Goal: Task Accomplishment & Management: Use online tool/utility

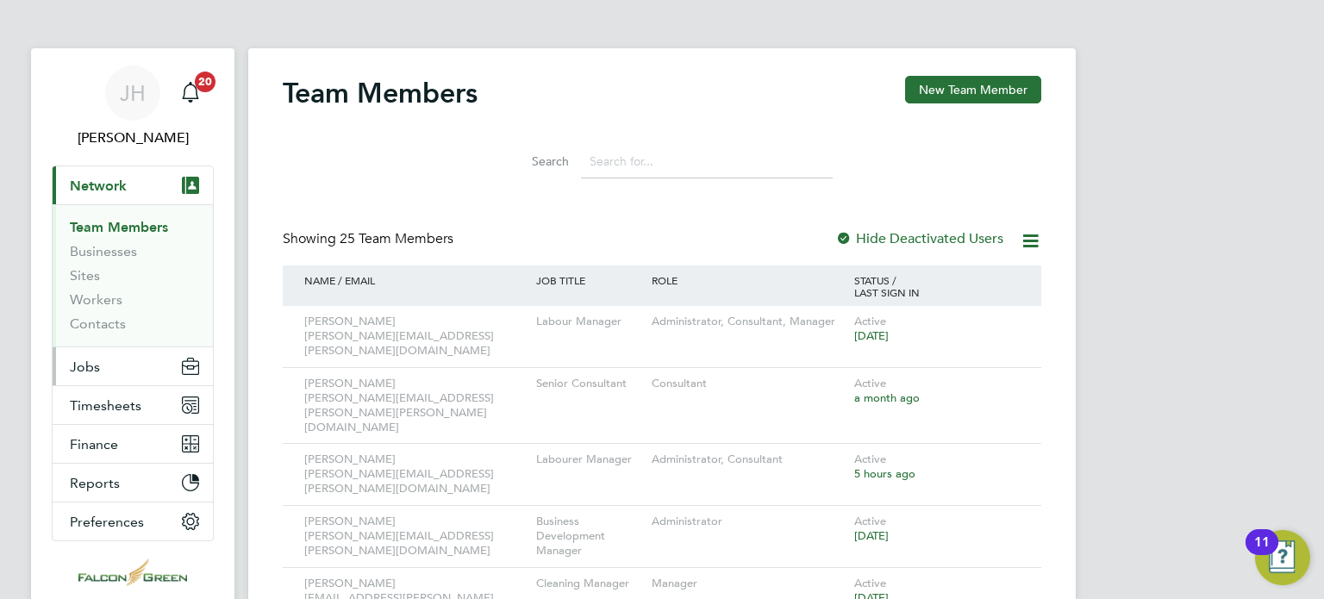
click at [92, 356] on button "Jobs" at bounding box center [133, 366] width 160 height 38
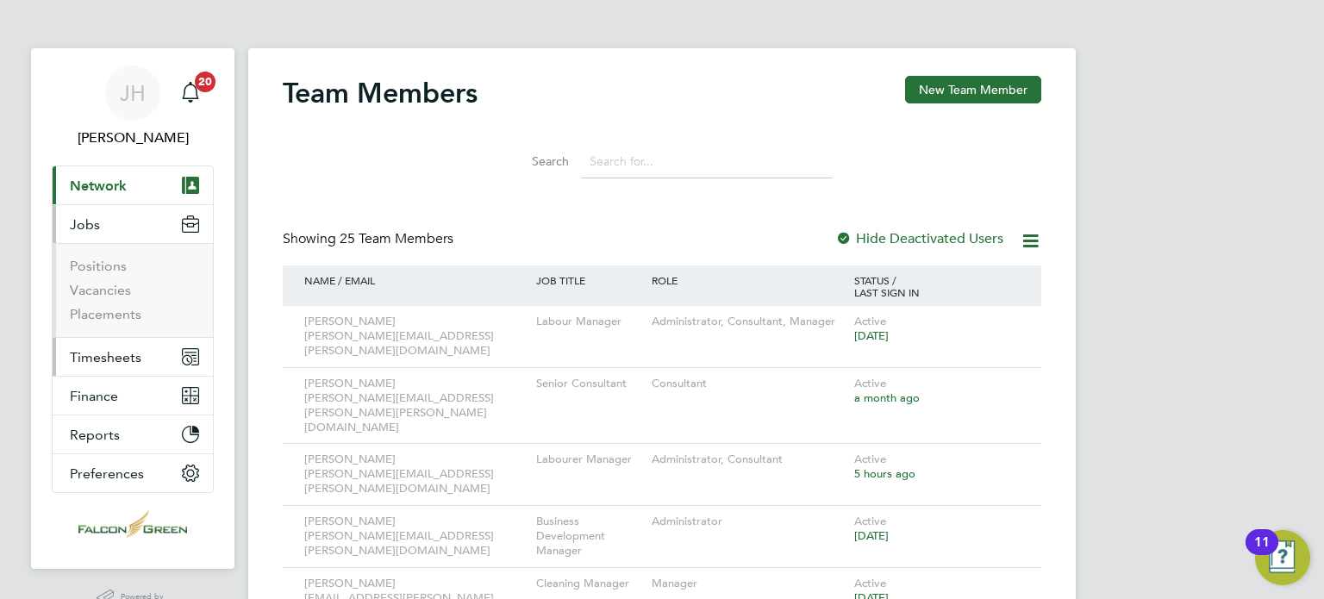
click at [96, 347] on button "Timesheets" at bounding box center [133, 357] width 160 height 38
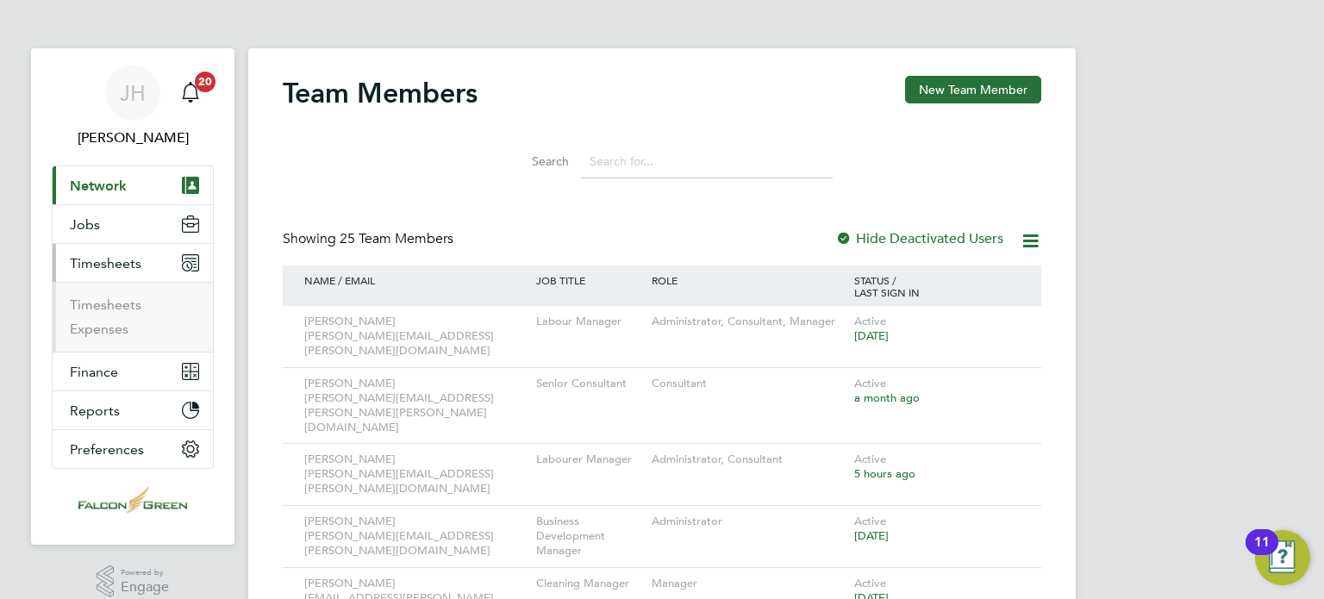
click at [72, 286] on ul "Timesheets Expenses" at bounding box center [133, 317] width 160 height 70
click at [96, 306] on link "Timesheets" at bounding box center [106, 305] width 72 height 16
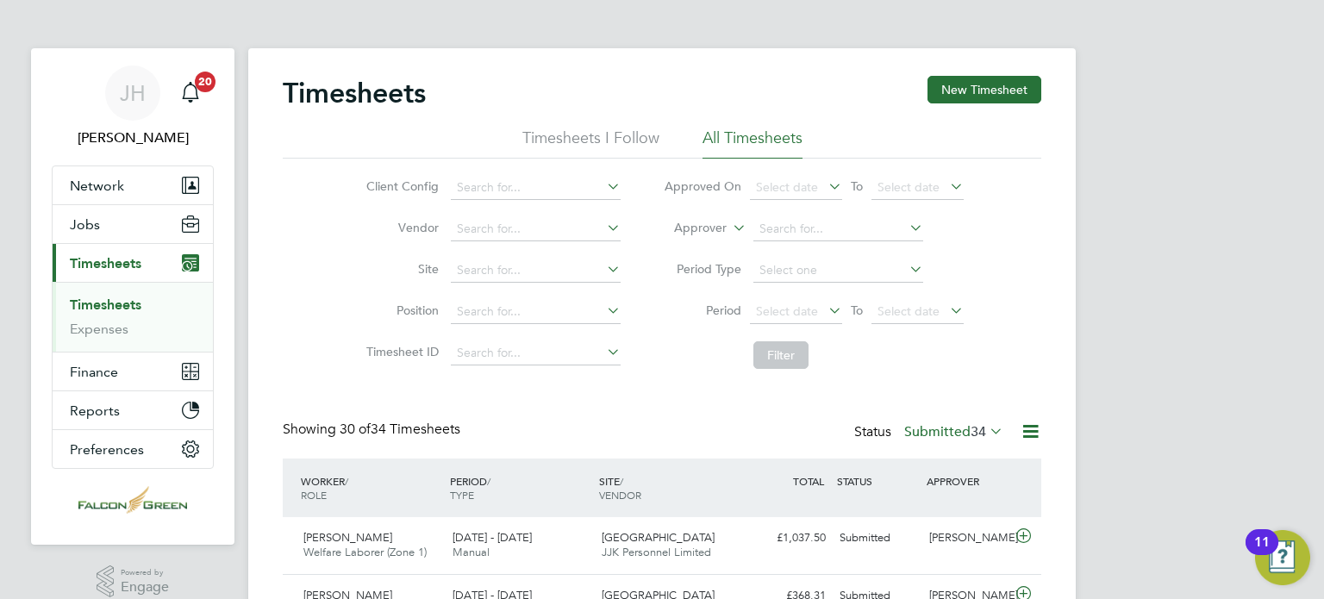
click at [933, 431] on label "Submitted 34" at bounding box center [953, 431] width 99 height 17
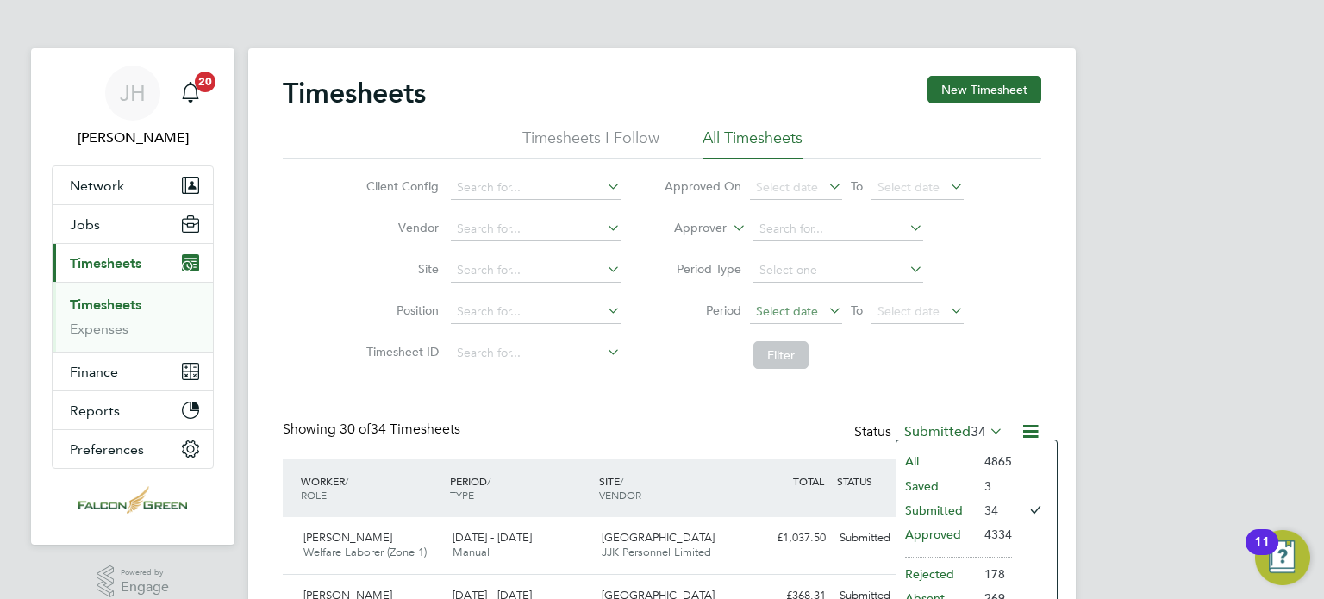
click at [793, 304] on span "Select date" at bounding box center [787, 311] width 62 height 16
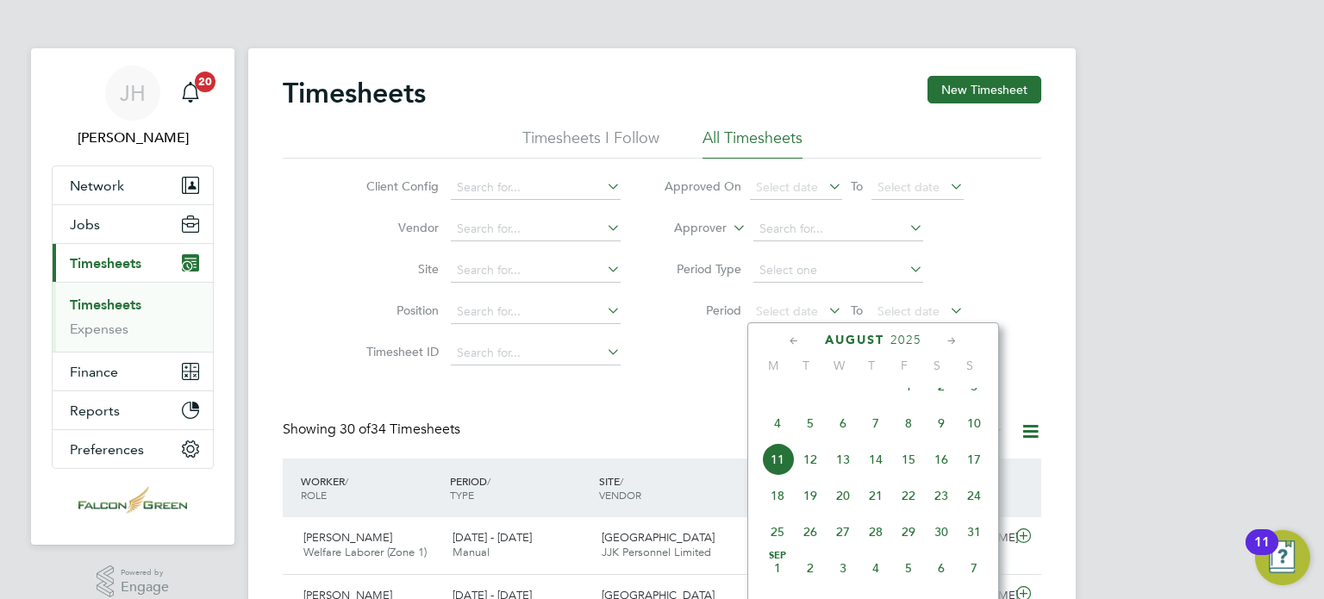
click at [902, 397] on span "[DATE]" at bounding box center [908, 386] width 33 height 33
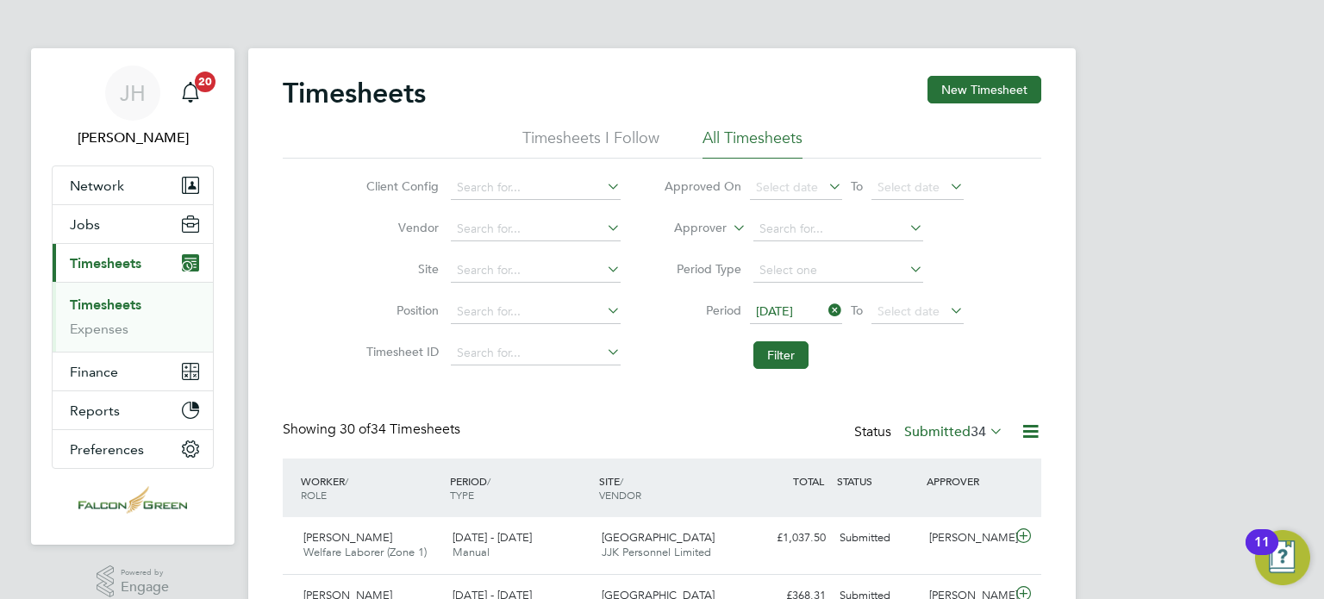
click at [793, 309] on span "[DATE]" at bounding box center [774, 311] width 37 height 16
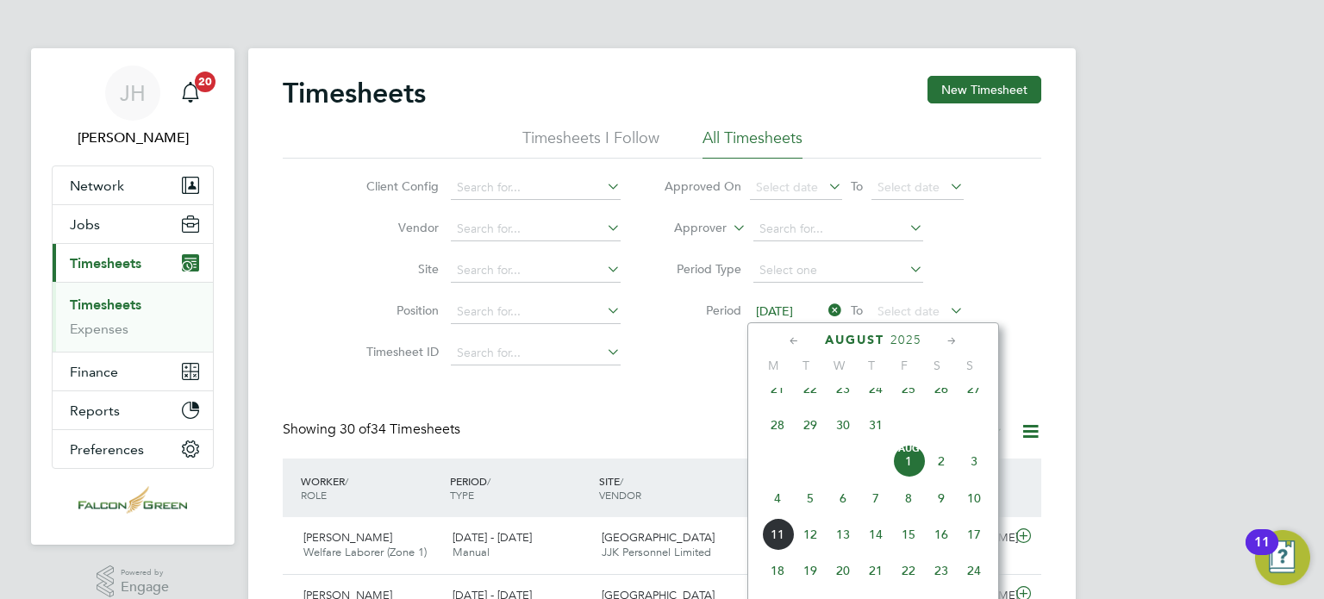
click at [784, 441] on span "28" at bounding box center [777, 425] width 33 height 33
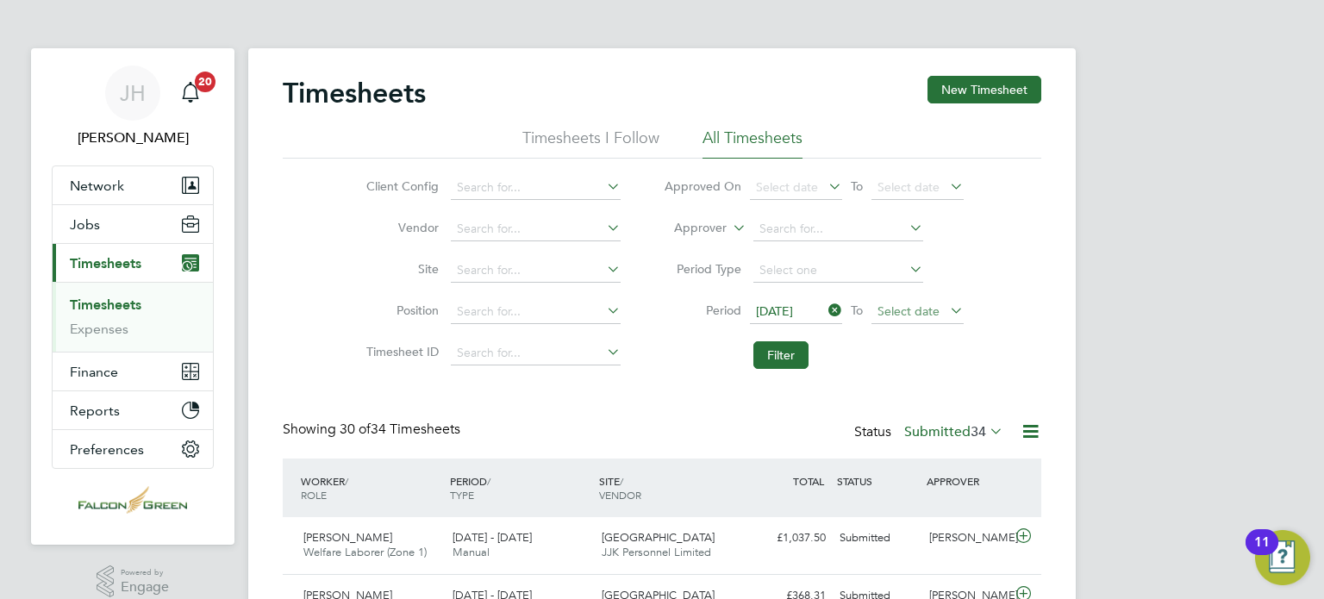
click at [916, 305] on span "Select date" at bounding box center [908, 311] width 62 height 16
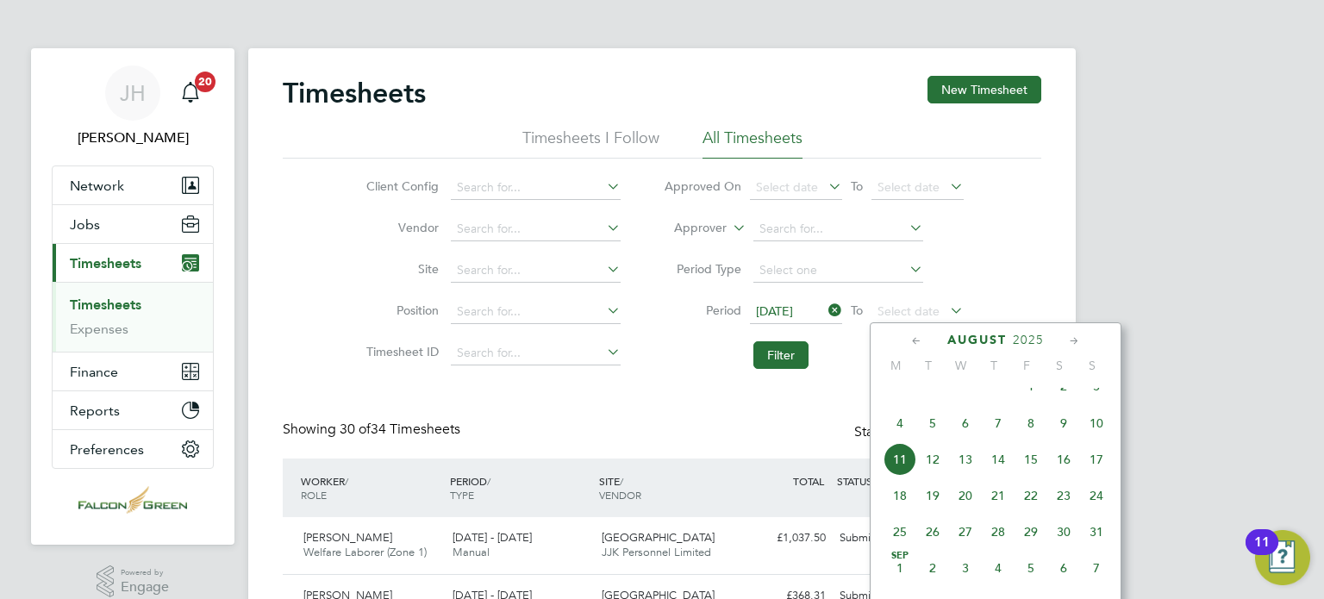
click at [1100, 403] on span "3" at bounding box center [1096, 386] width 33 height 33
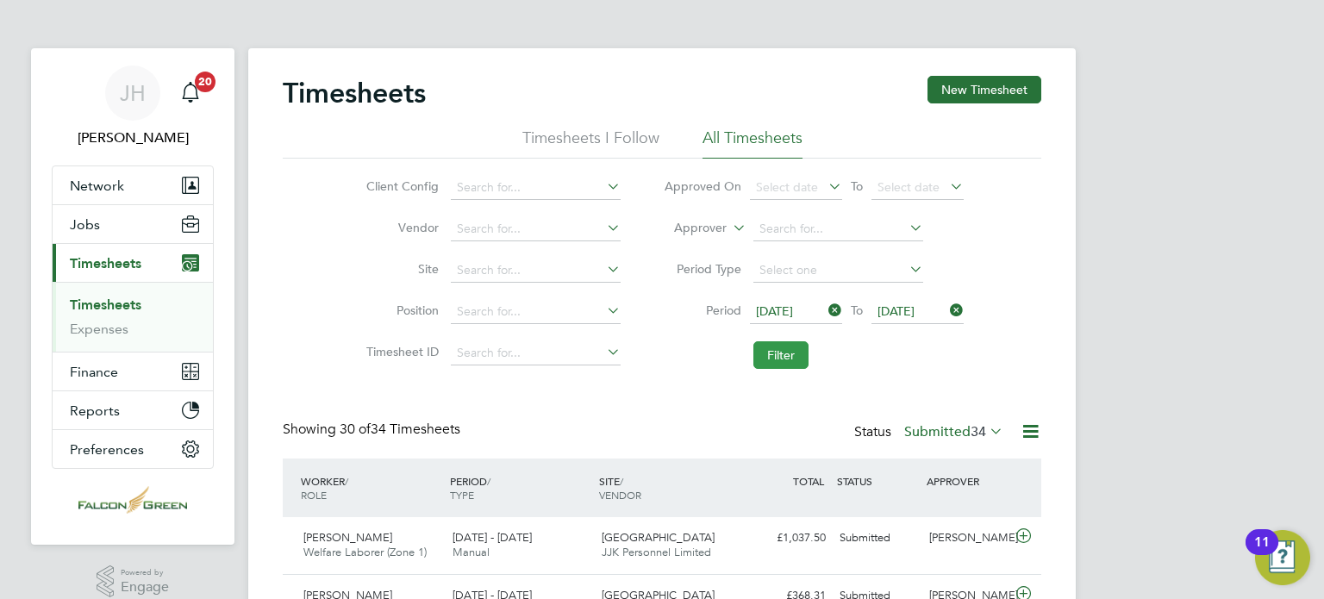
click at [786, 356] on button "Filter" at bounding box center [780, 355] width 55 height 28
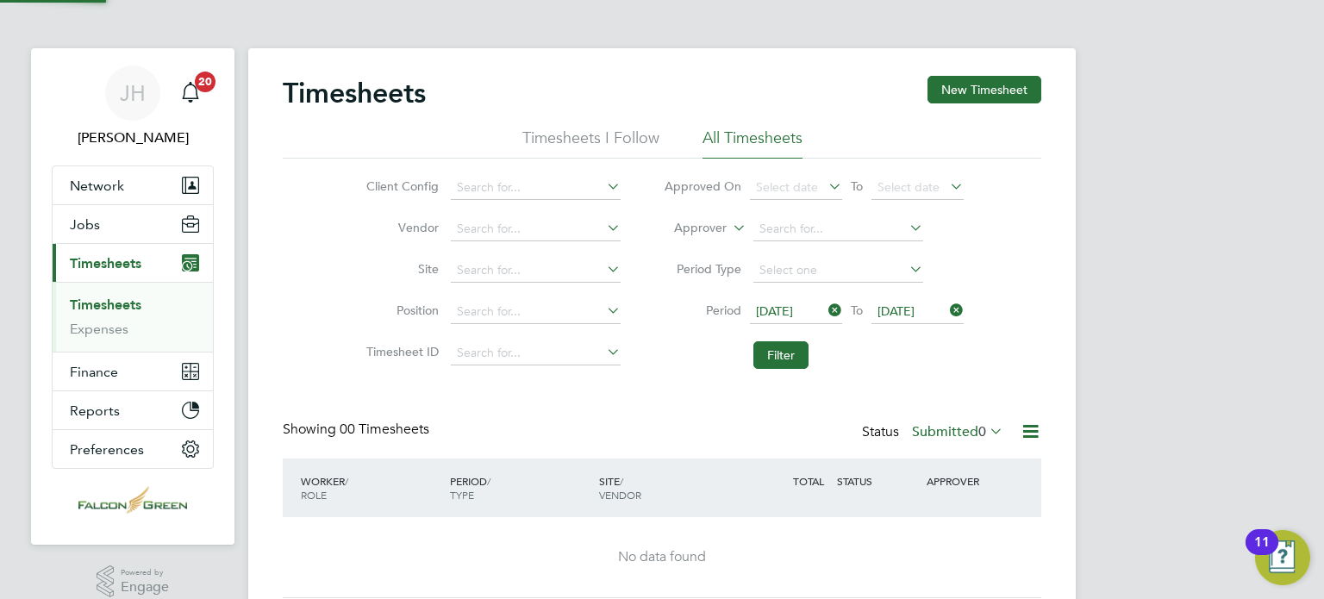
click at [934, 426] on label "Submitted 0" at bounding box center [957, 431] width 91 height 17
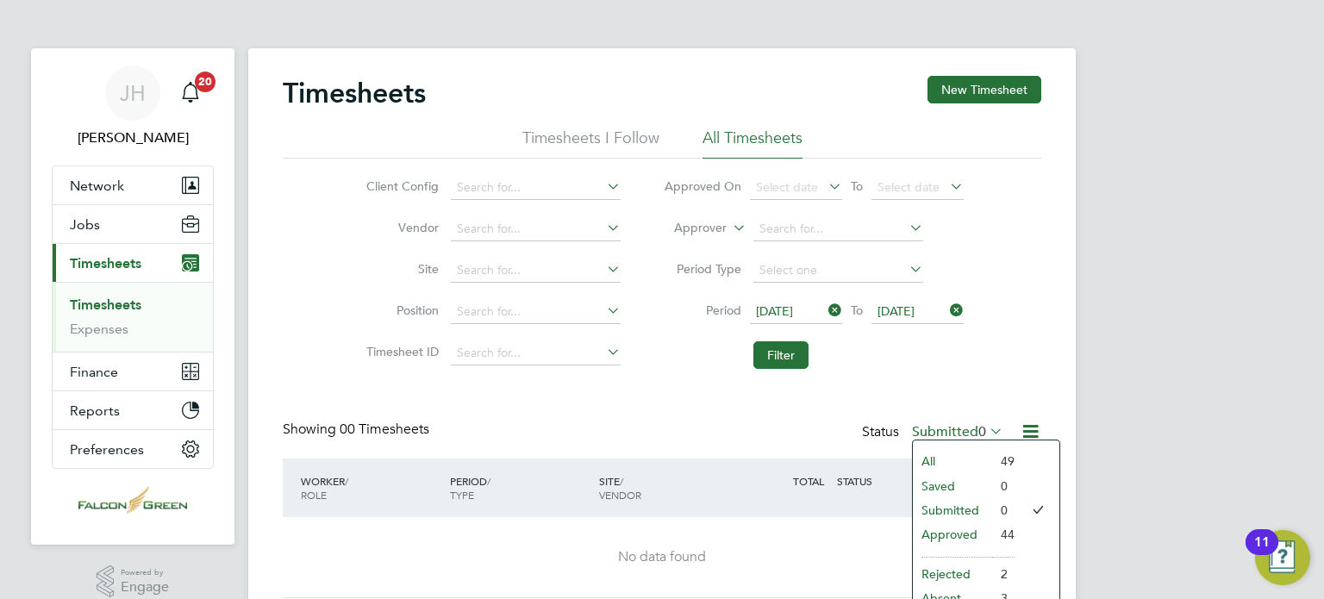
click at [947, 528] on li "Approved" at bounding box center [952, 534] width 79 height 24
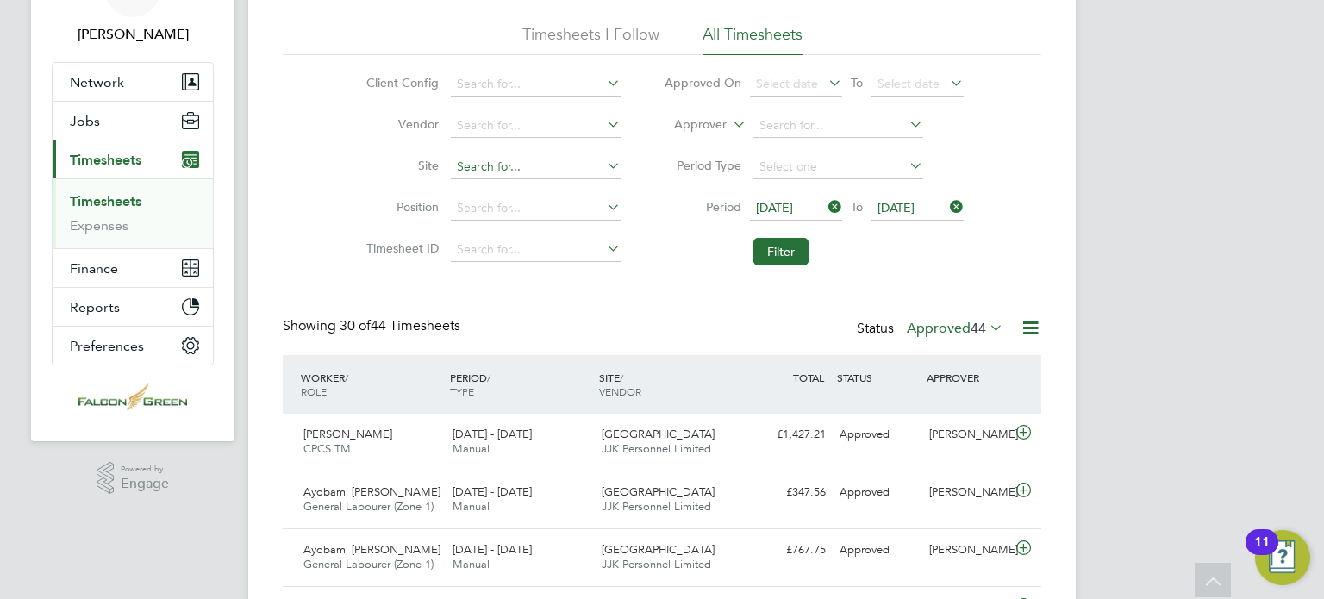
click at [502, 175] on input at bounding box center [536, 167] width 170 height 24
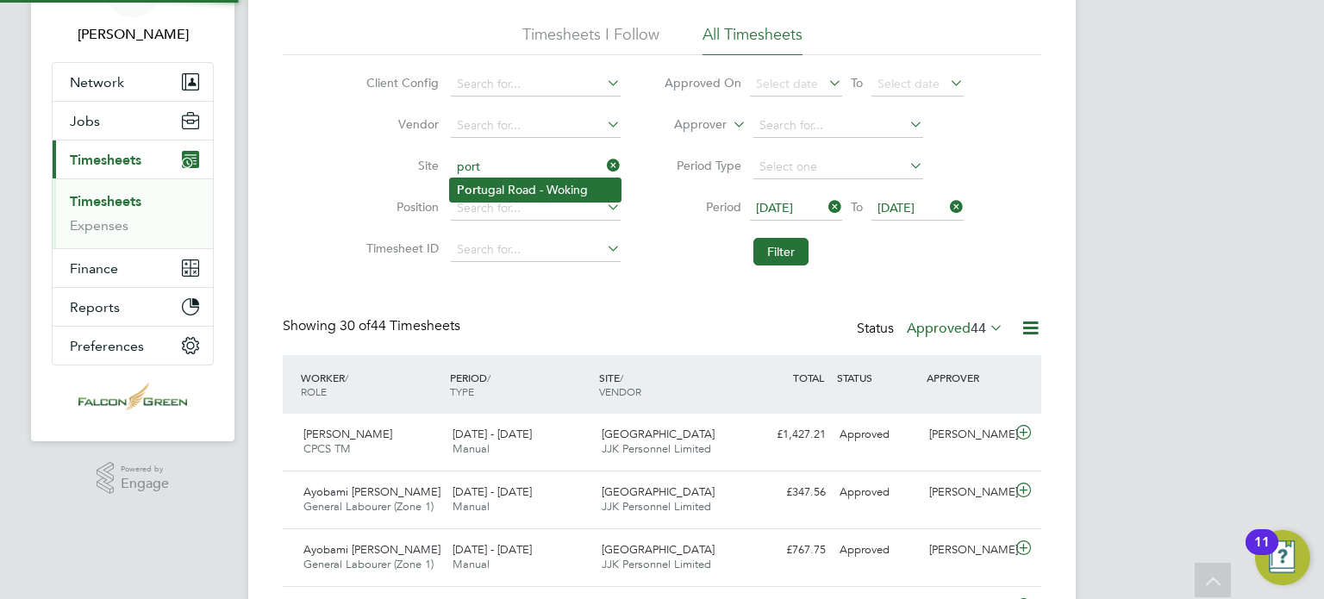
click at [487, 197] on li "[GEOGRAPHIC_DATA] - Woking" at bounding box center [535, 189] width 171 height 23
type input "[GEOGRAPHIC_DATA] - Woking"
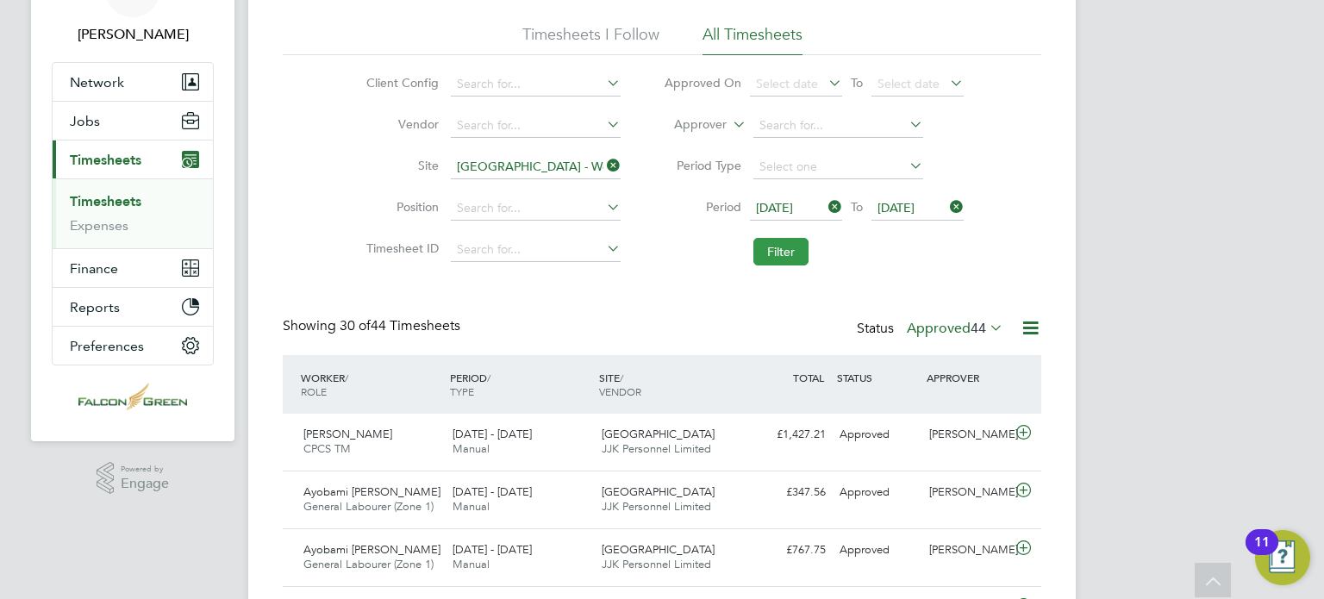
click at [779, 251] on button "Filter" at bounding box center [780, 252] width 55 height 28
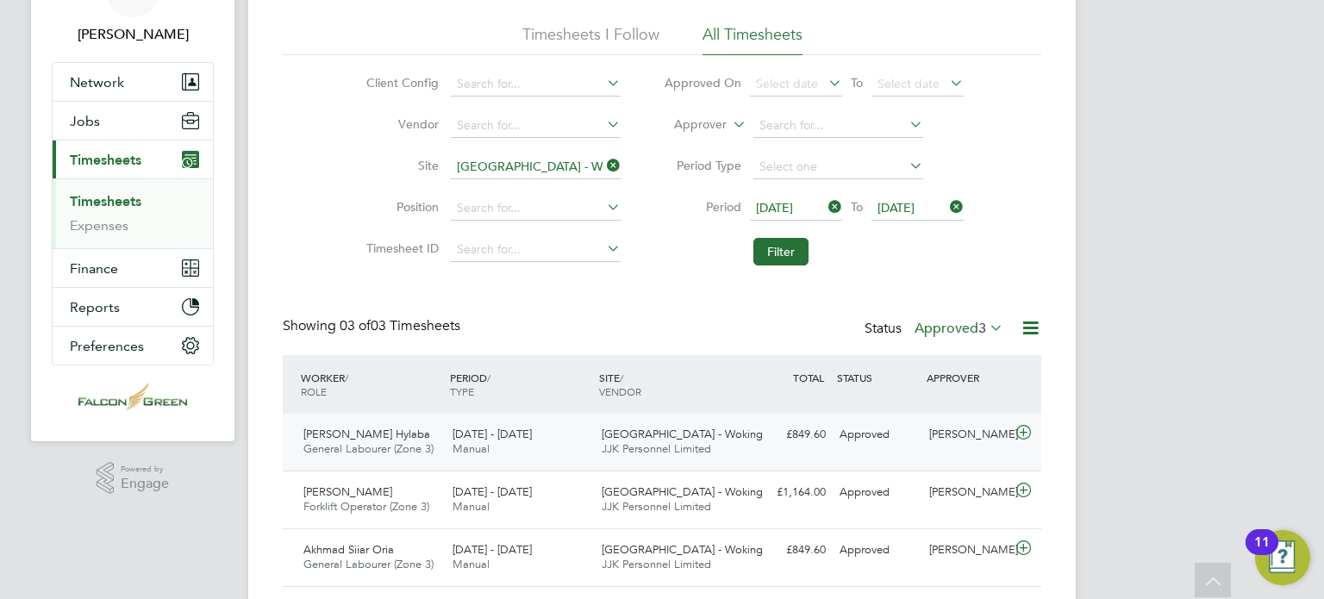
click at [1018, 434] on icon at bounding box center [1024, 433] width 22 height 14
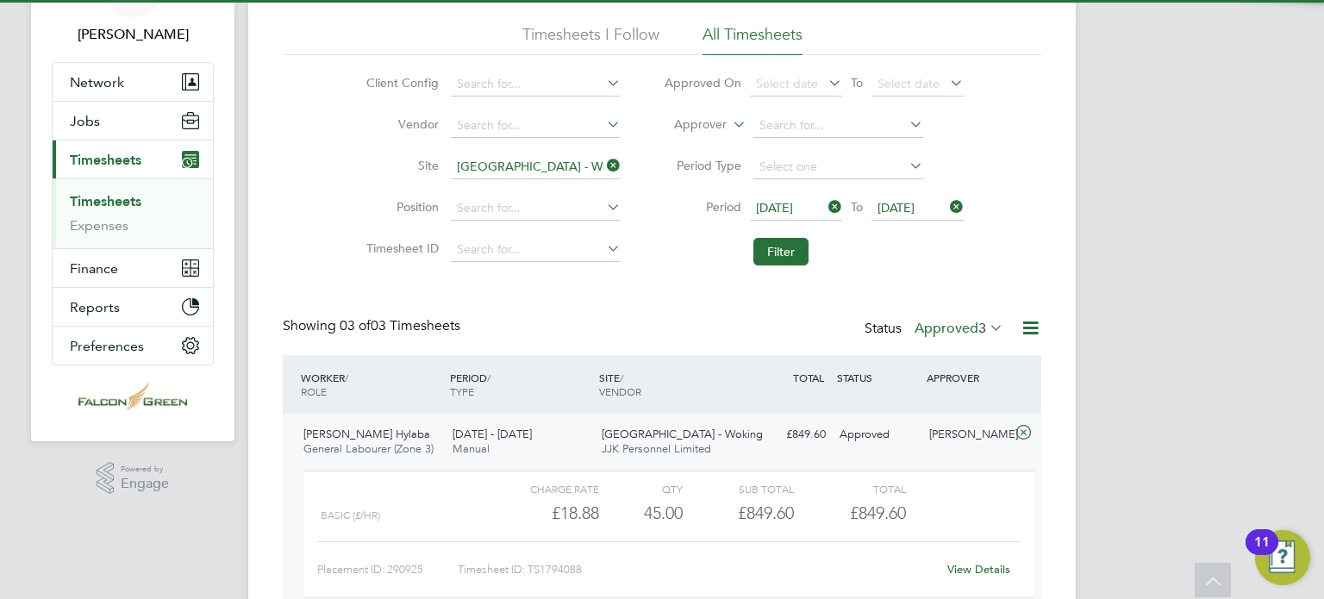
click at [1018, 432] on icon at bounding box center [1024, 433] width 22 height 14
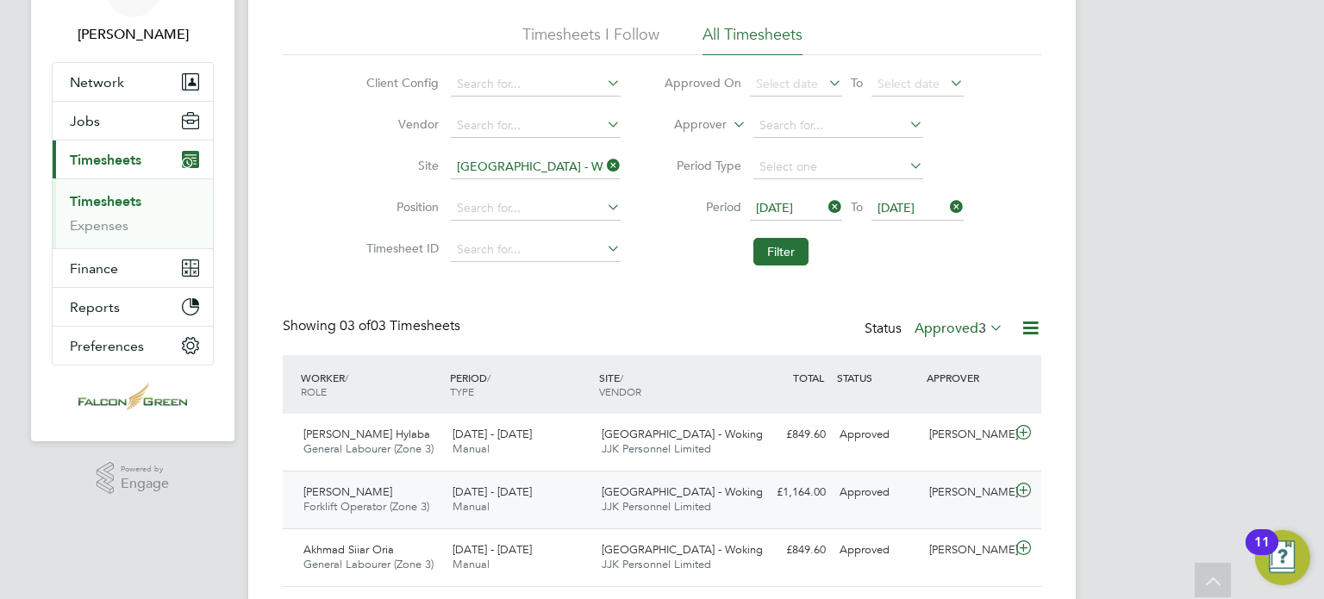
click at [1018, 496] on icon at bounding box center [1024, 491] width 22 height 14
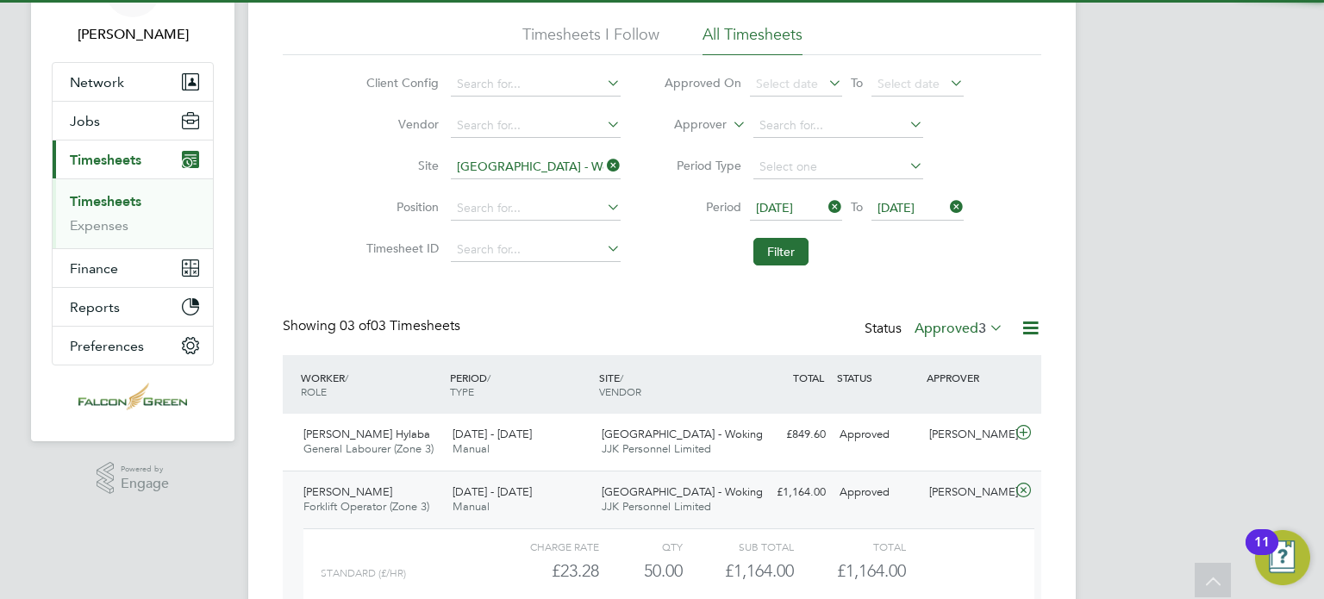
click at [1018, 496] on icon at bounding box center [1024, 491] width 22 height 14
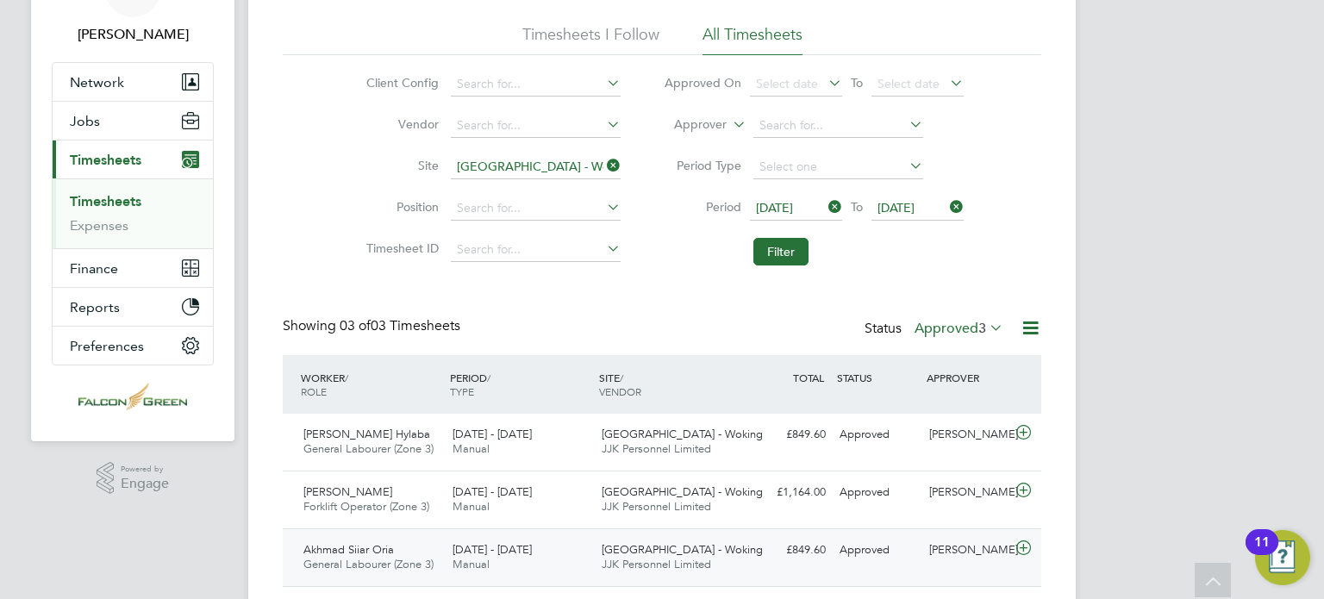
click at [1021, 553] on icon at bounding box center [1024, 548] width 22 height 14
click at [610, 154] on li "Site [GEOGRAPHIC_DATA] - Woking" at bounding box center [491, 167] width 303 height 41
click at [603, 170] on icon at bounding box center [603, 165] width 0 height 24
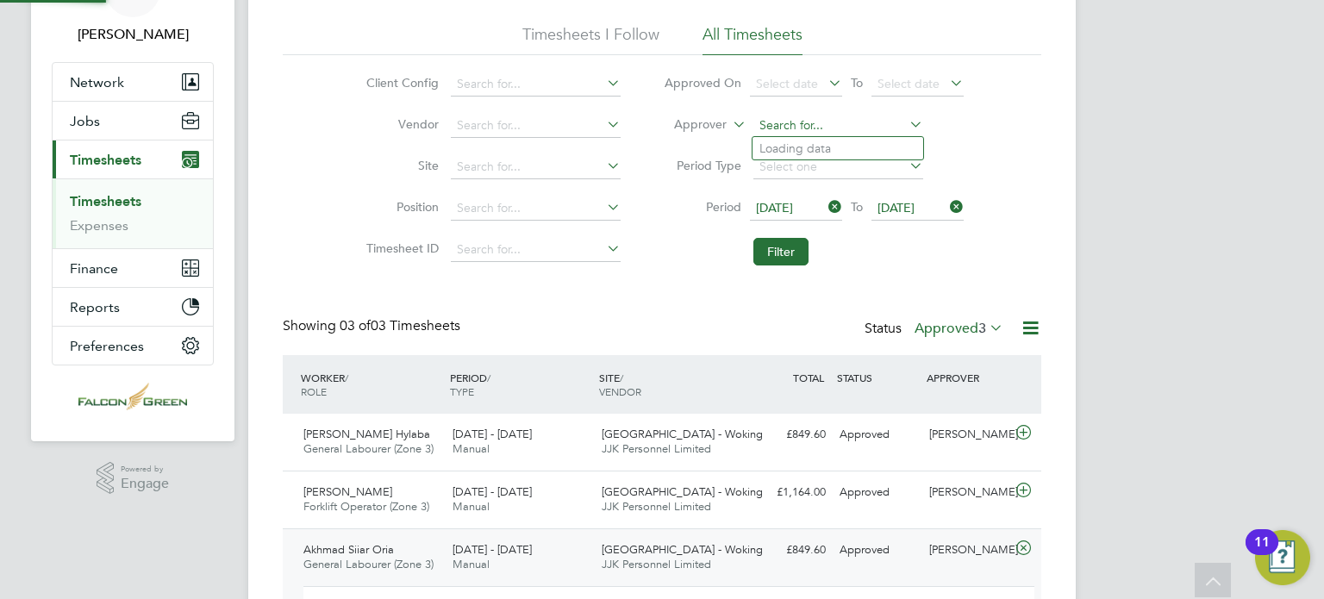
click at [776, 128] on input at bounding box center [838, 126] width 170 height 24
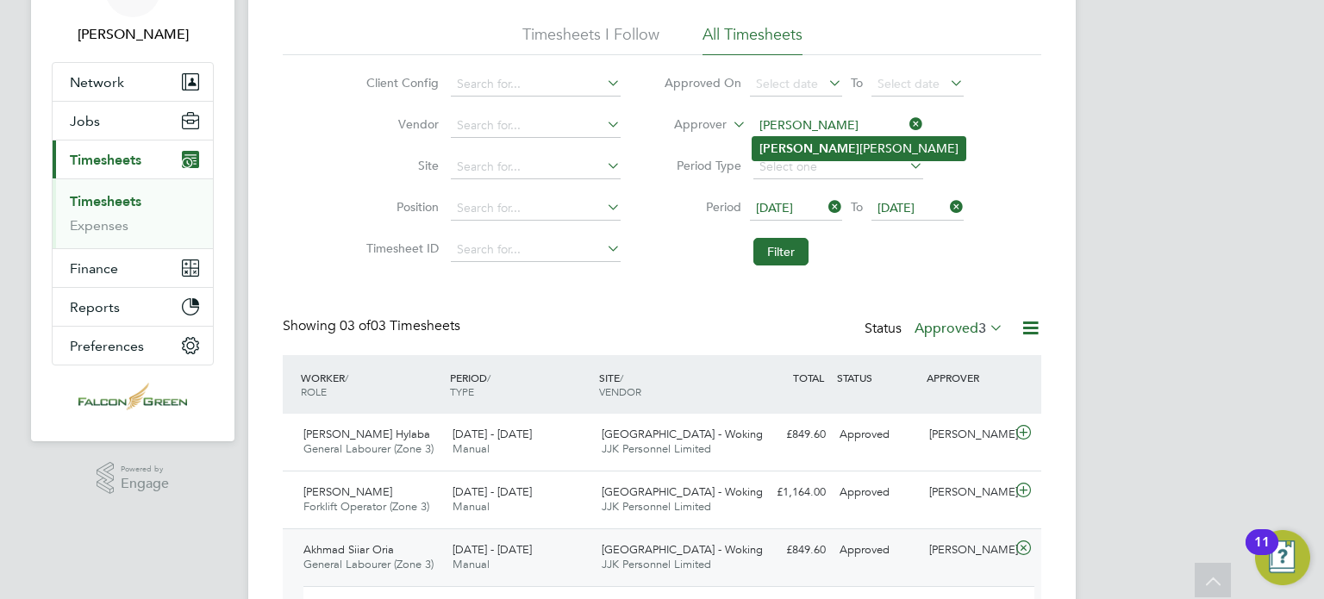
click at [774, 151] on b "[PERSON_NAME]" at bounding box center [809, 148] width 100 height 15
type input "[PERSON_NAME]"
click at [779, 251] on button "Filter" at bounding box center [780, 252] width 55 height 28
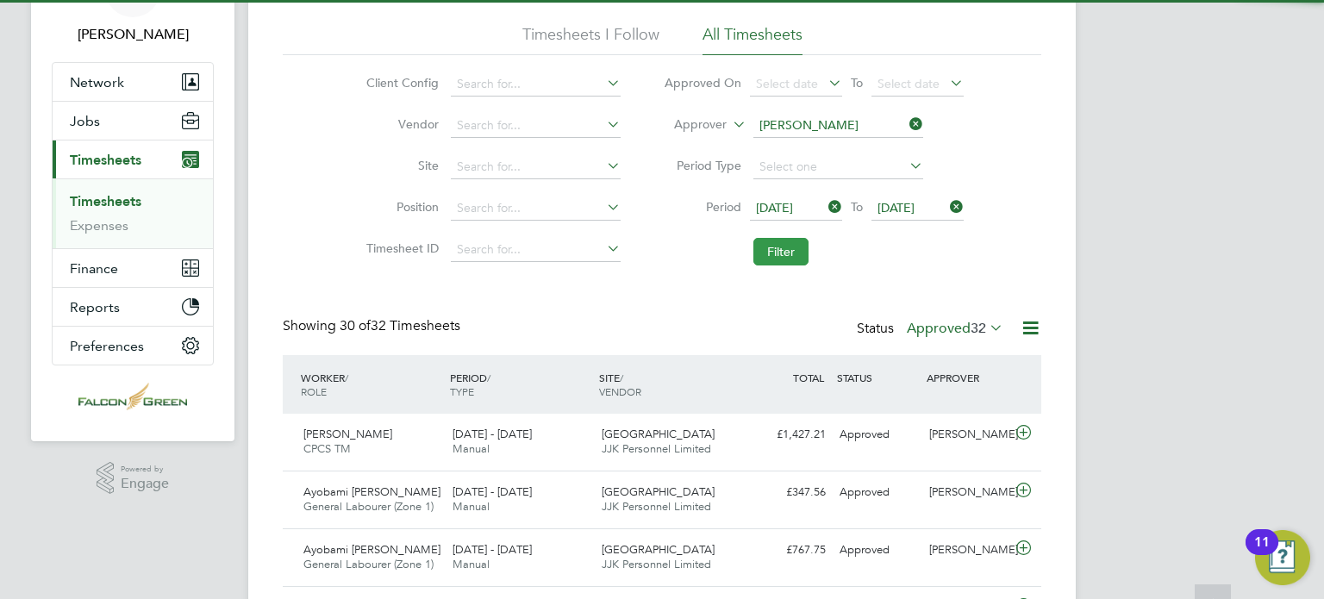
scroll to position [8, 9]
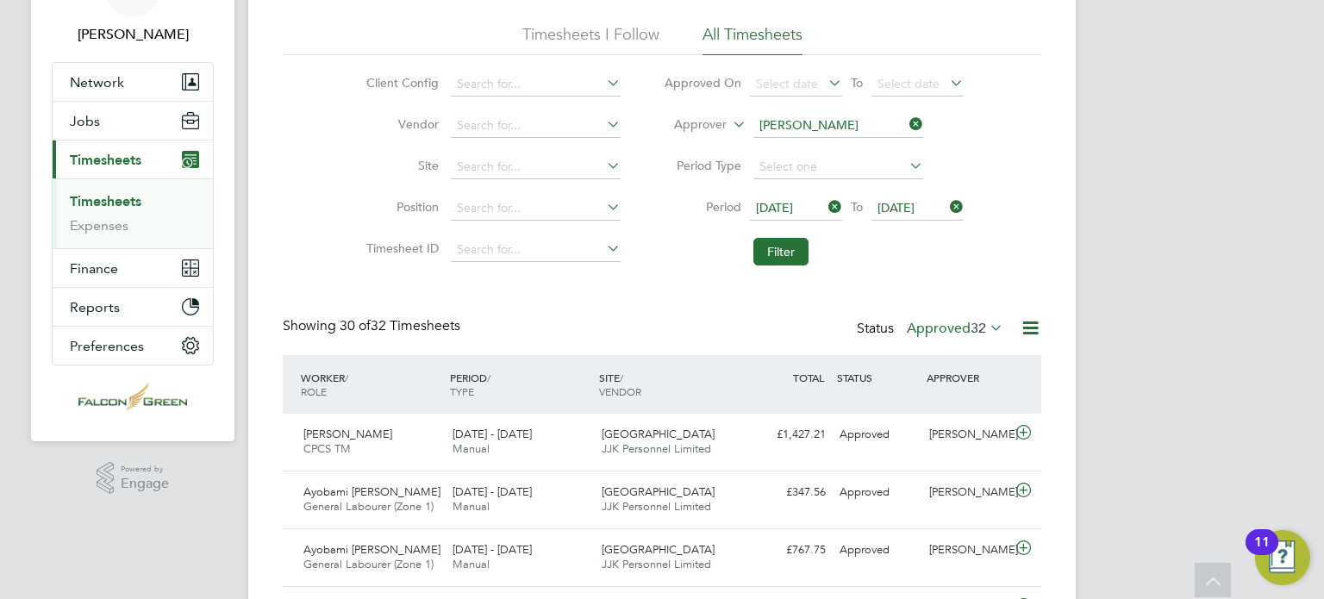
click at [1025, 330] on icon at bounding box center [1031, 328] width 22 height 22
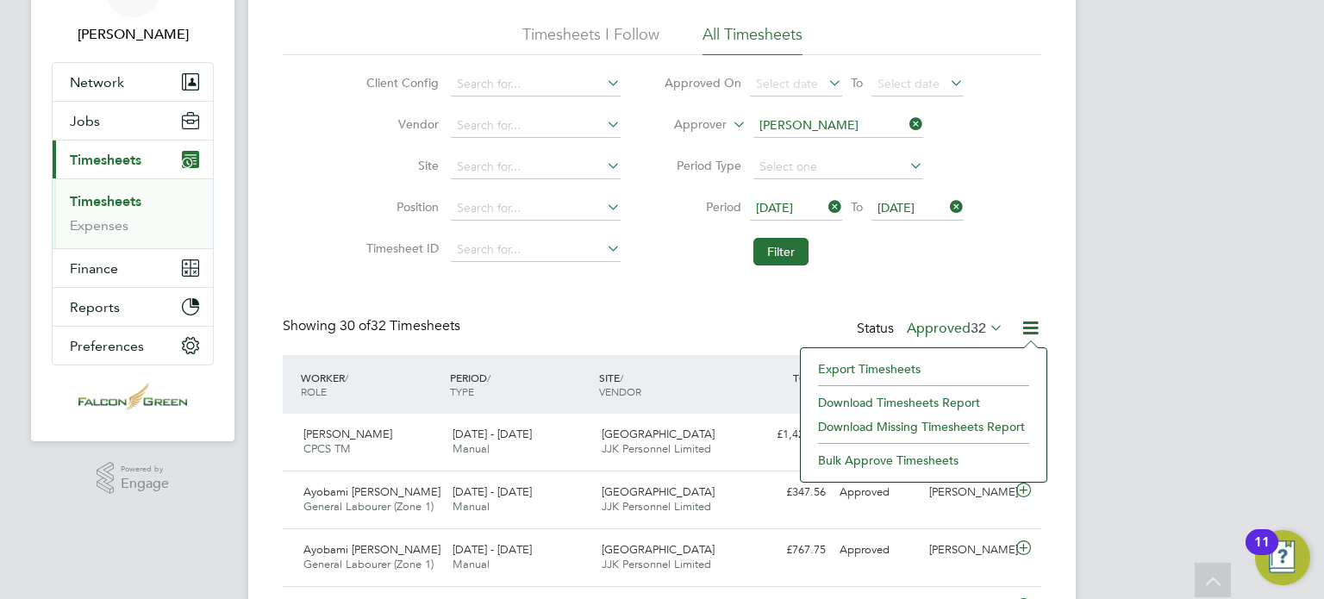
click at [846, 407] on li "Download Timesheets Report" at bounding box center [923, 402] width 228 height 24
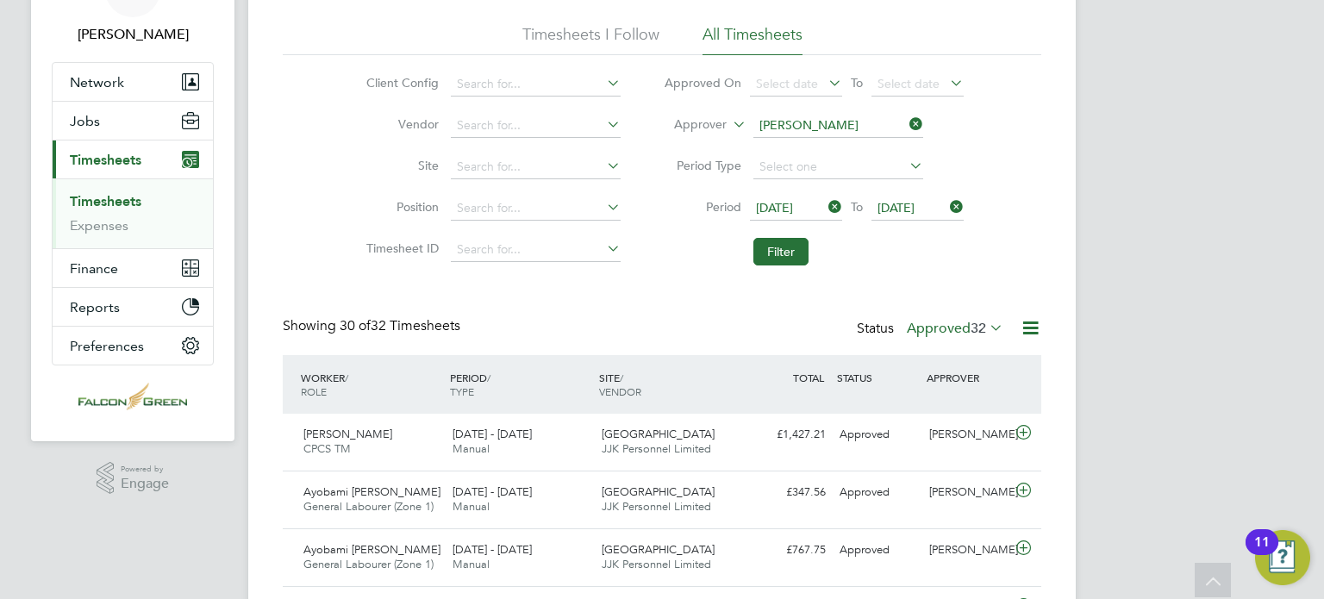
click at [877, 209] on span "[DATE]" at bounding box center [895, 208] width 37 height 16
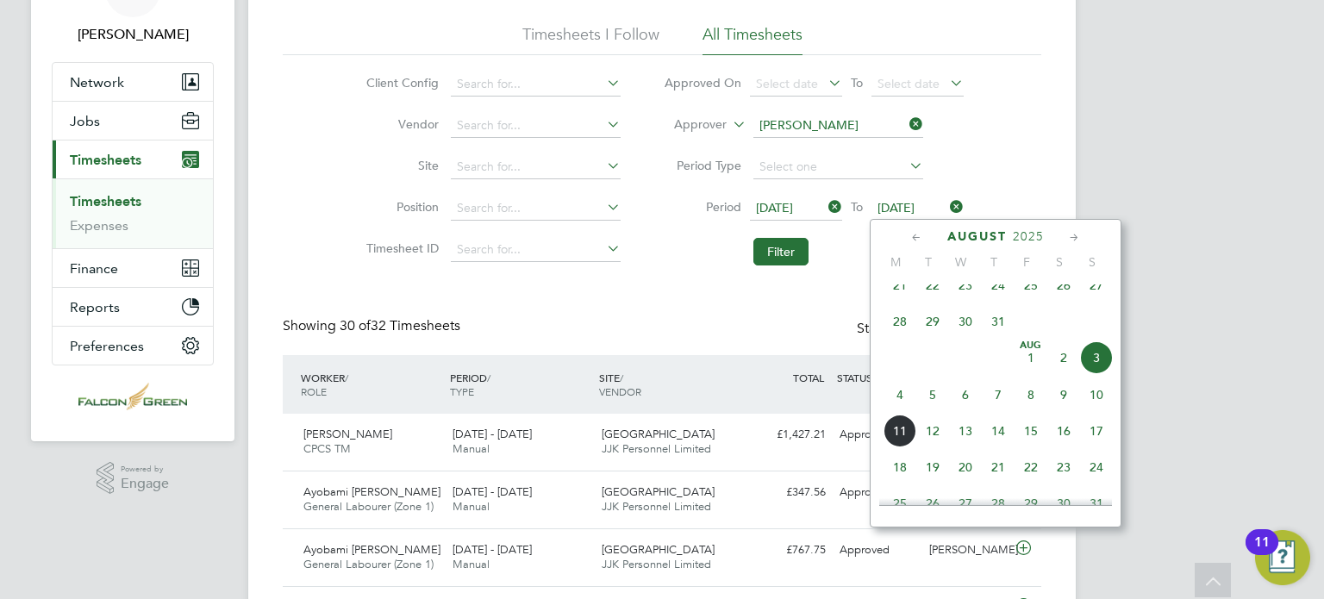
click at [1093, 302] on span "27" at bounding box center [1096, 285] width 33 height 33
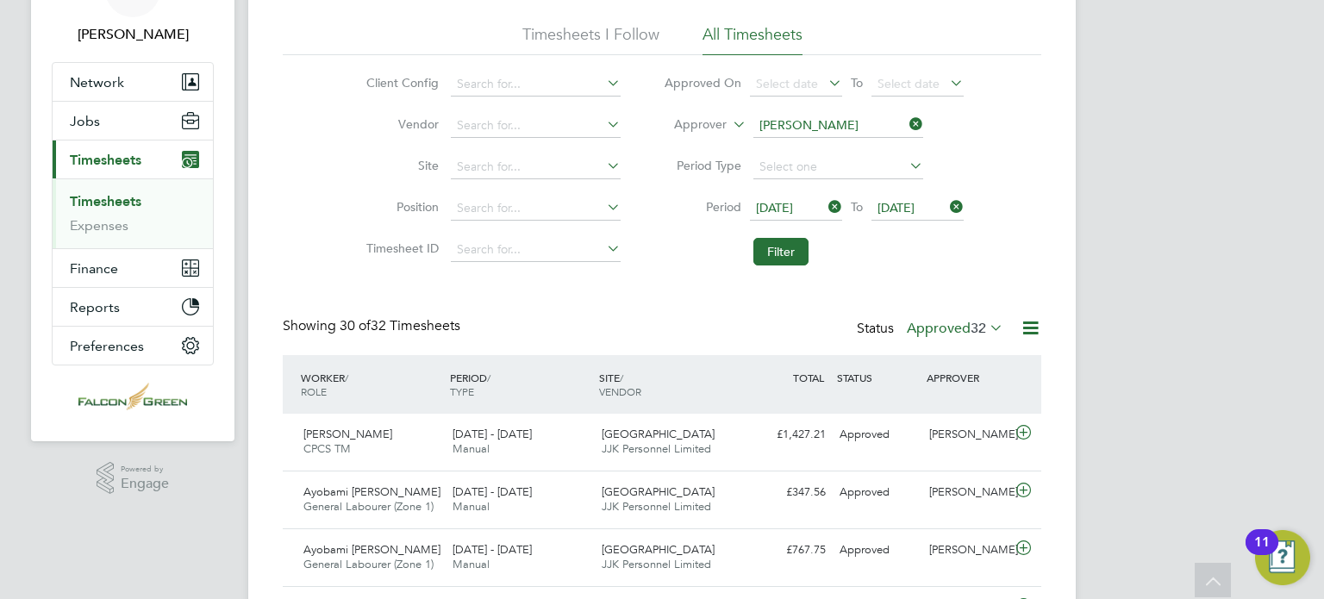
click at [764, 203] on span "[DATE]" at bounding box center [774, 208] width 37 height 16
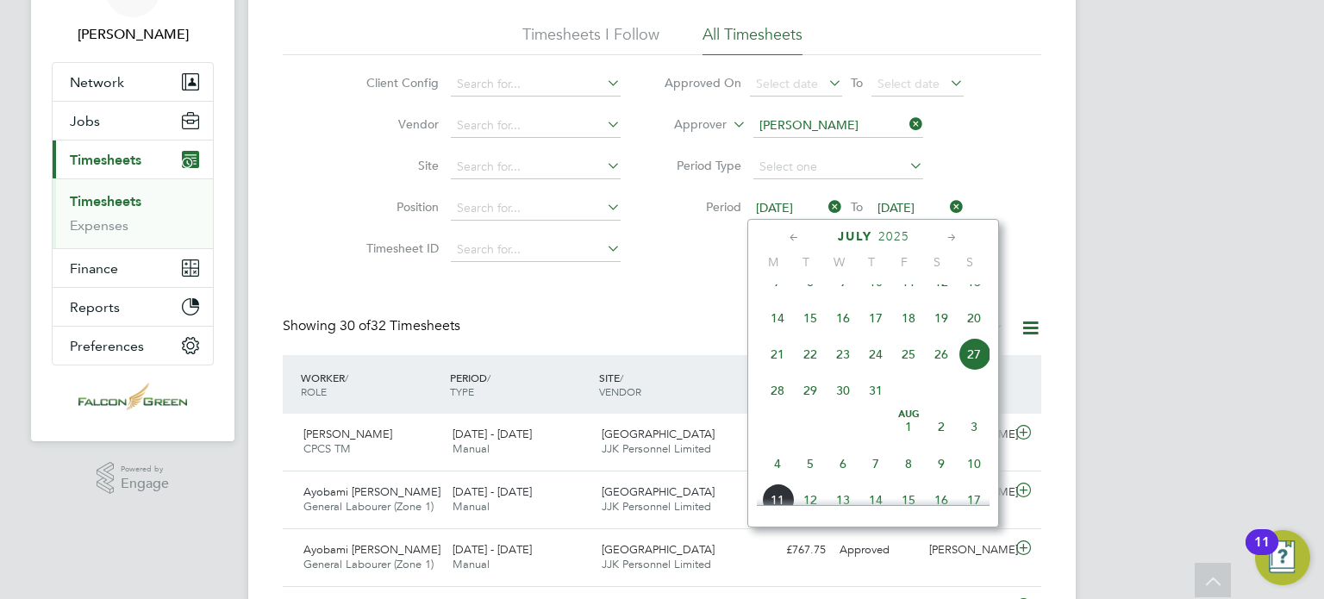
click at [772, 368] on span "21" at bounding box center [777, 354] width 33 height 33
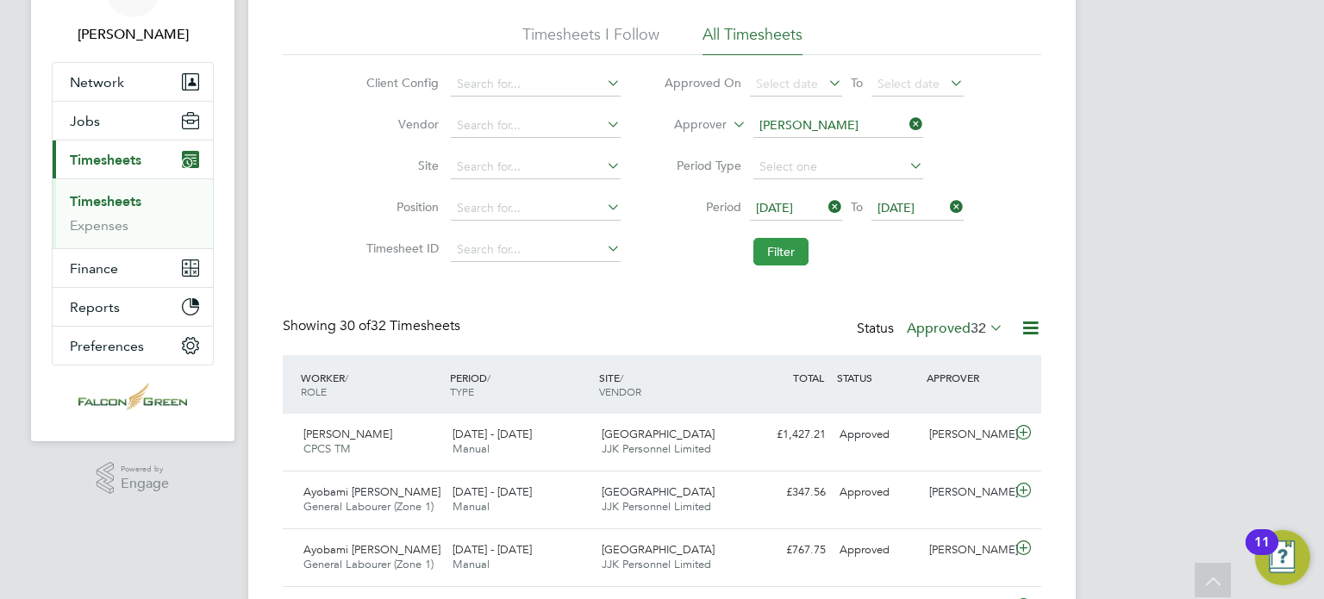
click at [765, 258] on button "Filter" at bounding box center [780, 252] width 55 height 28
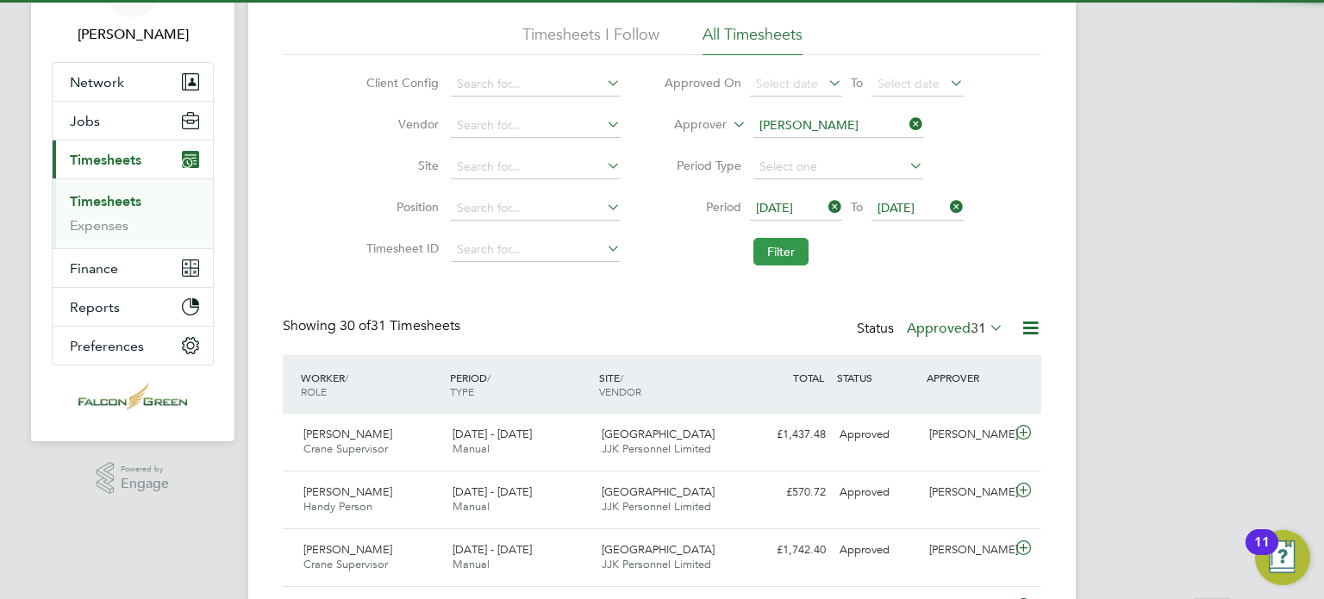
scroll to position [8, 9]
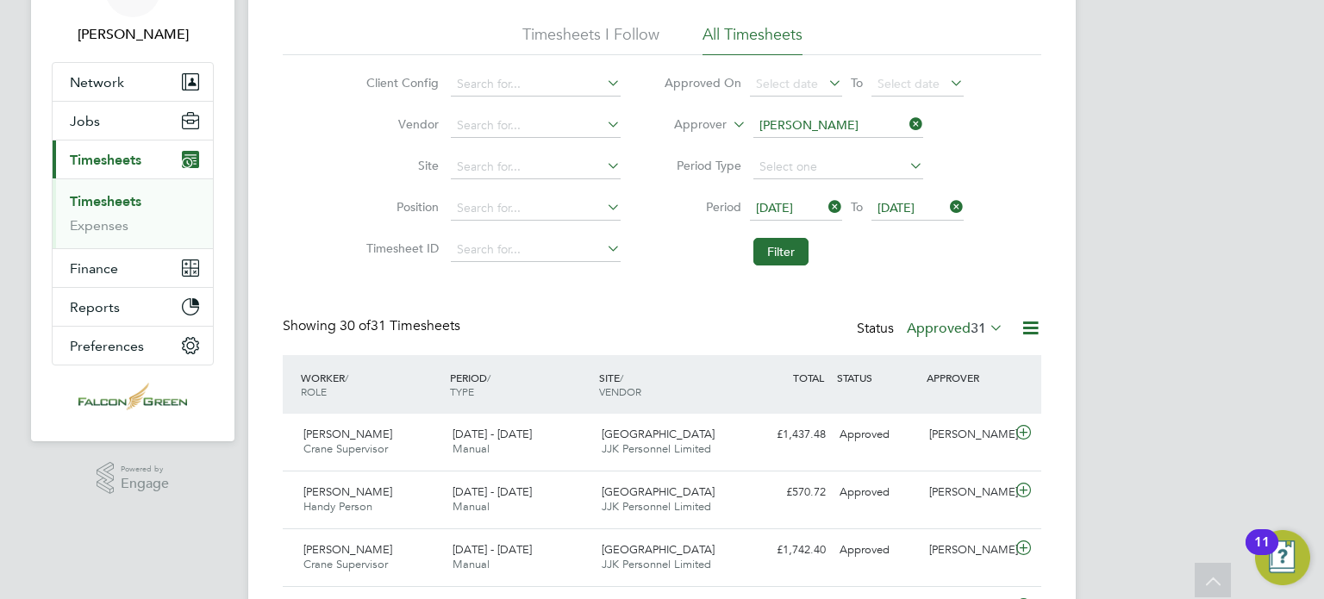
click at [635, 320] on div "Showing 30 of 31 Timesheets Status Approved 31" at bounding box center [662, 336] width 759 height 38
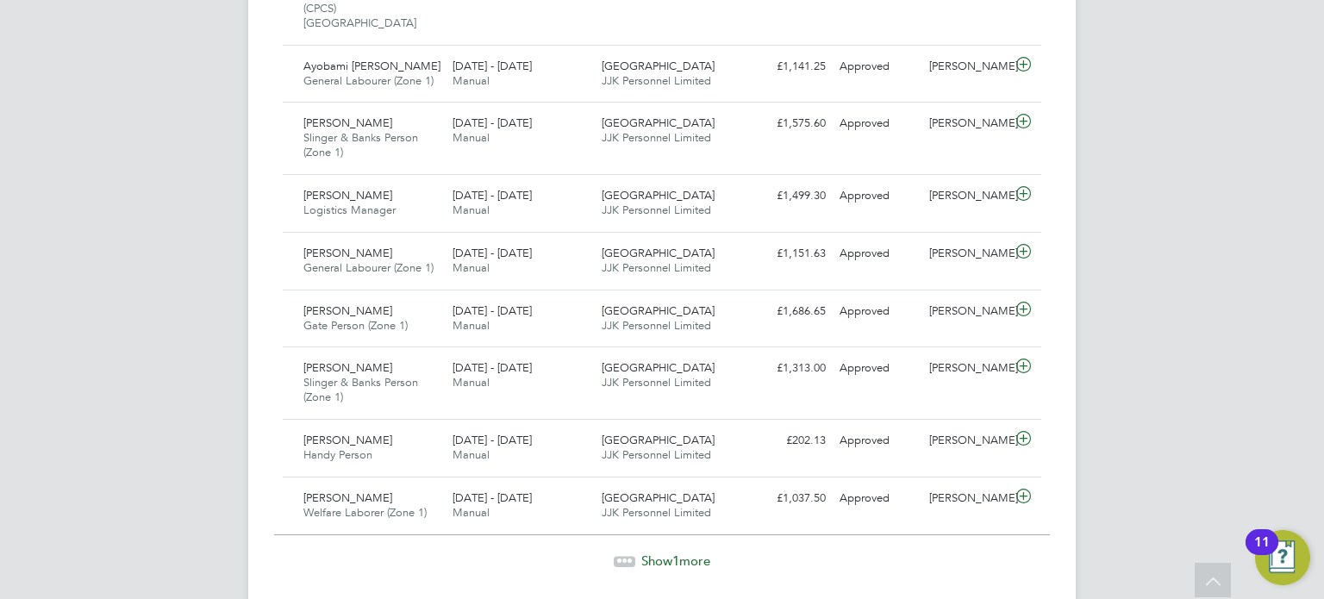
click at [692, 528] on div "Show 1 more" at bounding box center [662, 549] width 776 height 42
click at [690, 528] on div "Show 1 more" at bounding box center [662, 549] width 776 height 42
click at [675, 553] on span "1" at bounding box center [675, 561] width 7 height 16
